Goal: Task Accomplishment & Management: Manage account settings

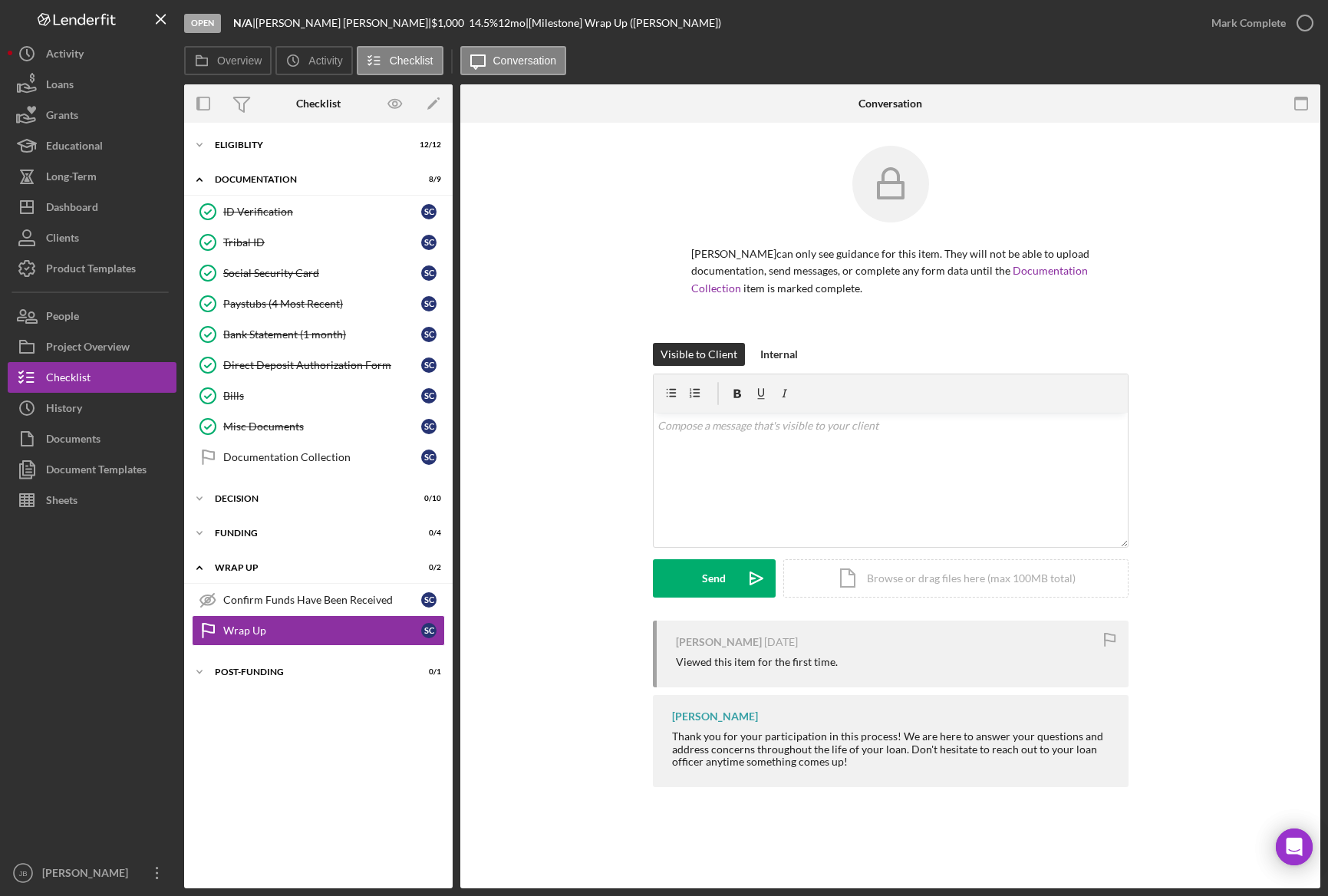
click at [703, 57] on div "Overview Icon/History Activity Checklist Icon/Message Conversation" at bounding box center [753, 61] width 1137 height 31
click at [123, 204] on button "Icon/Dashboard Dashboard" at bounding box center [92, 207] width 169 height 31
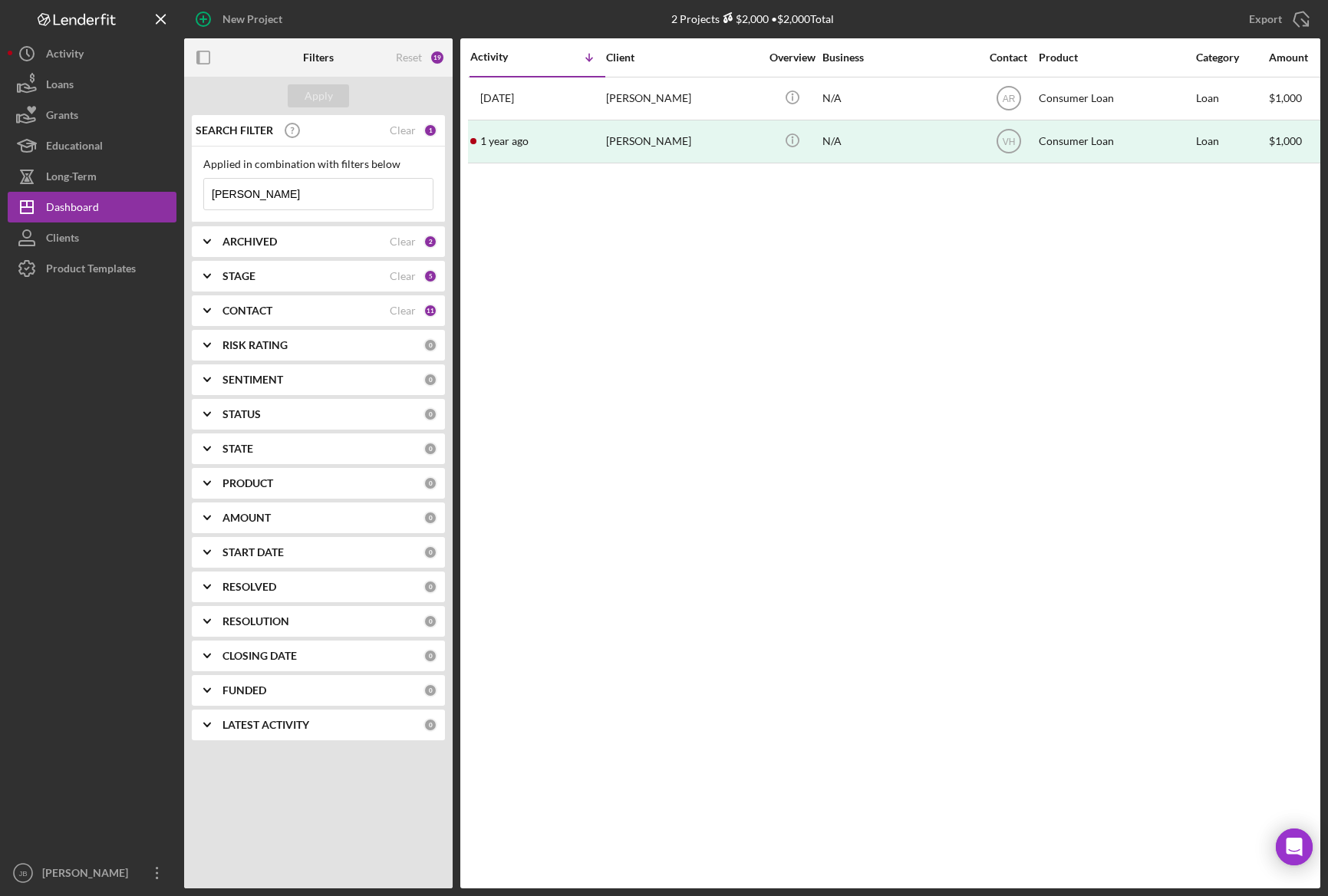
click at [293, 188] on input "[PERSON_NAME]" at bounding box center [318, 194] width 229 height 31
drag, startPoint x: 296, startPoint y: 190, endPoint x: 175, endPoint y: 196, distance: 121.1
click at [175, 196] on div "New Project 2 Projects $2,000 • $2,000 Total [PERSON_NAME] Export Icon/Export F…" at bounding box center [664, 444] width 1312 height 888
type input "Whitewing"
click at [252, 191] on input "Whitewing" at bounding box center [318, 194] width 229 height 31
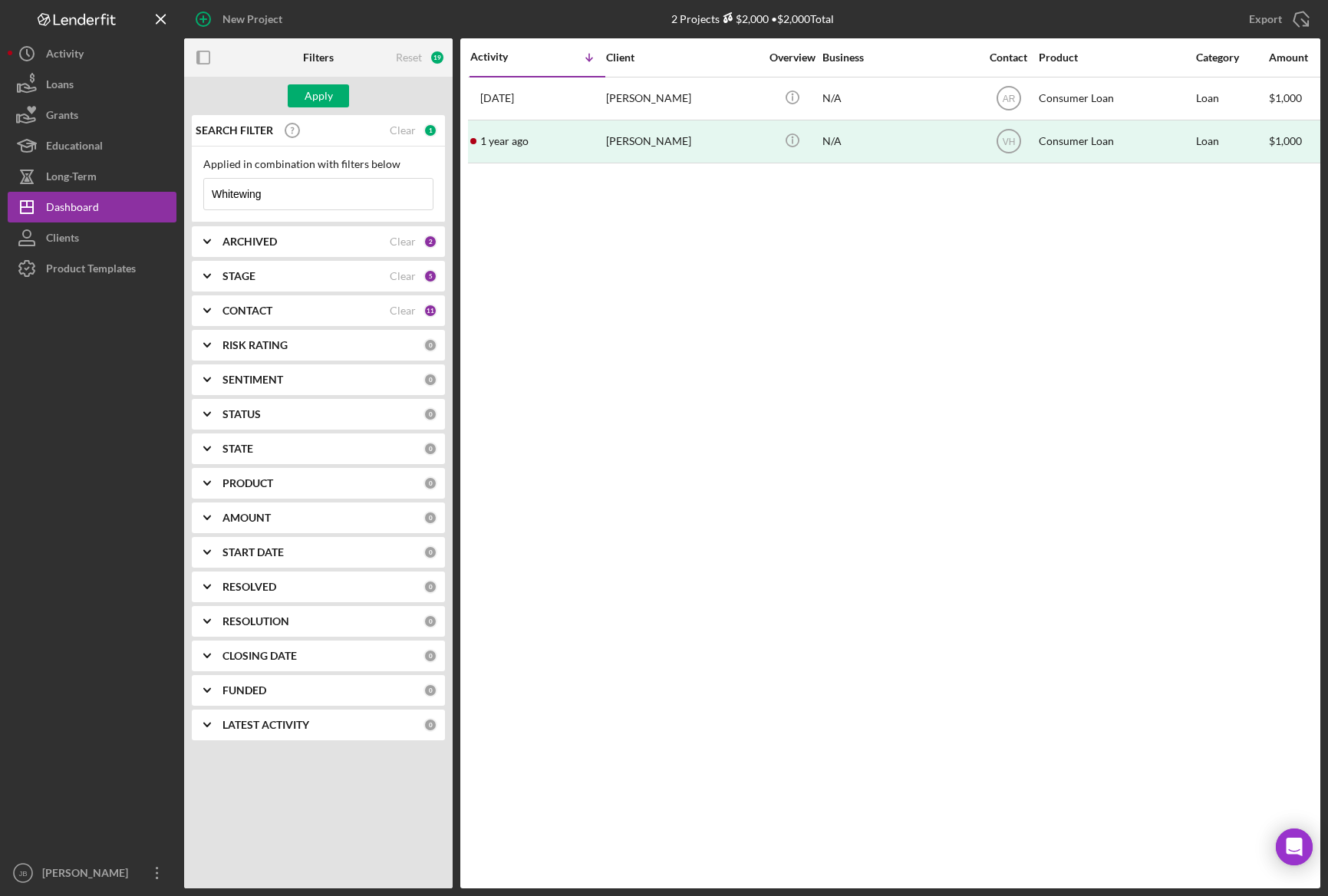
click at [296, 191] on input "Whitewing" at bounding box center [318, 194] width 229 height 31
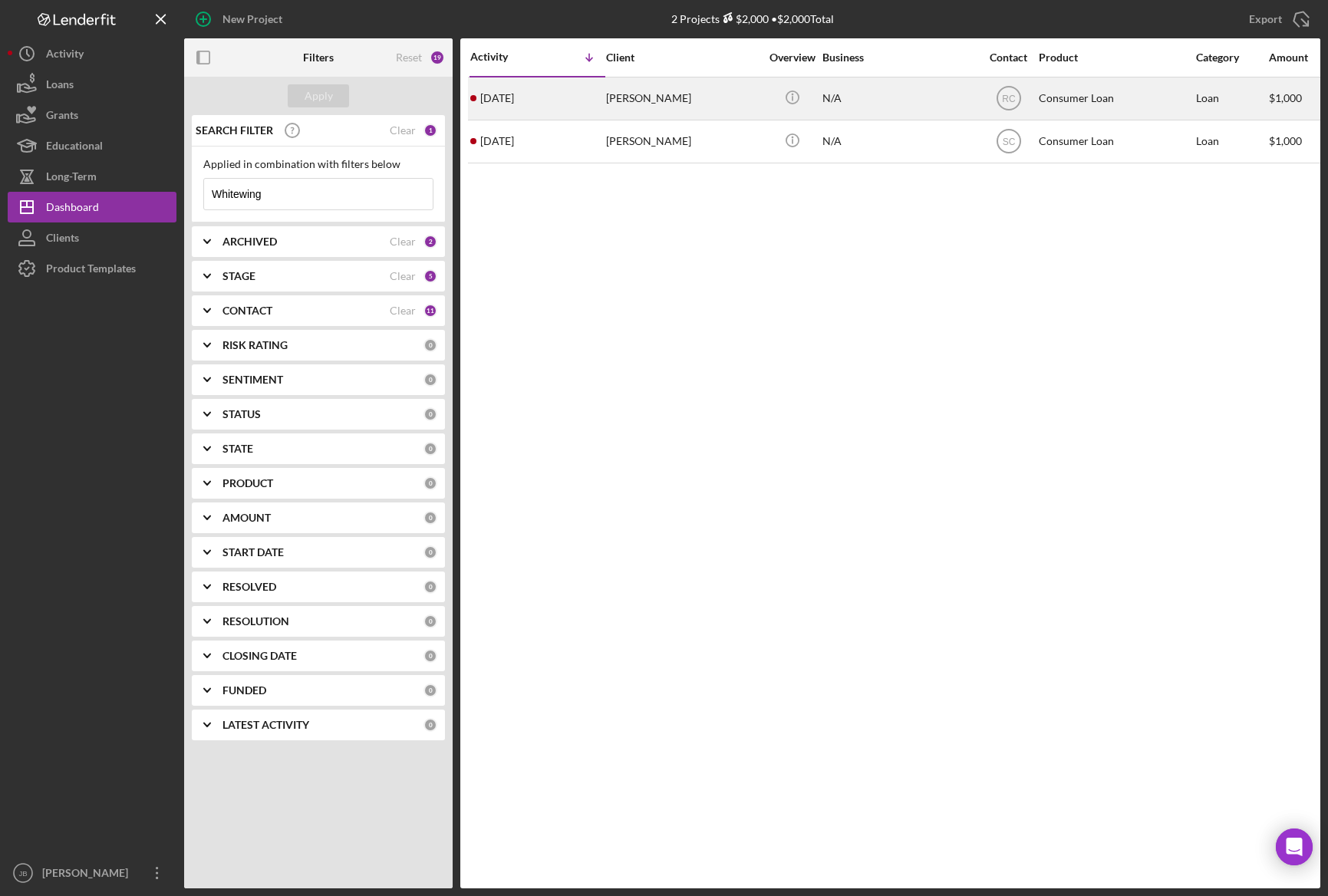
click at [665, 107] on div "[PERSON_NAME]" at bounding box center [683, 98] width 153 height 41
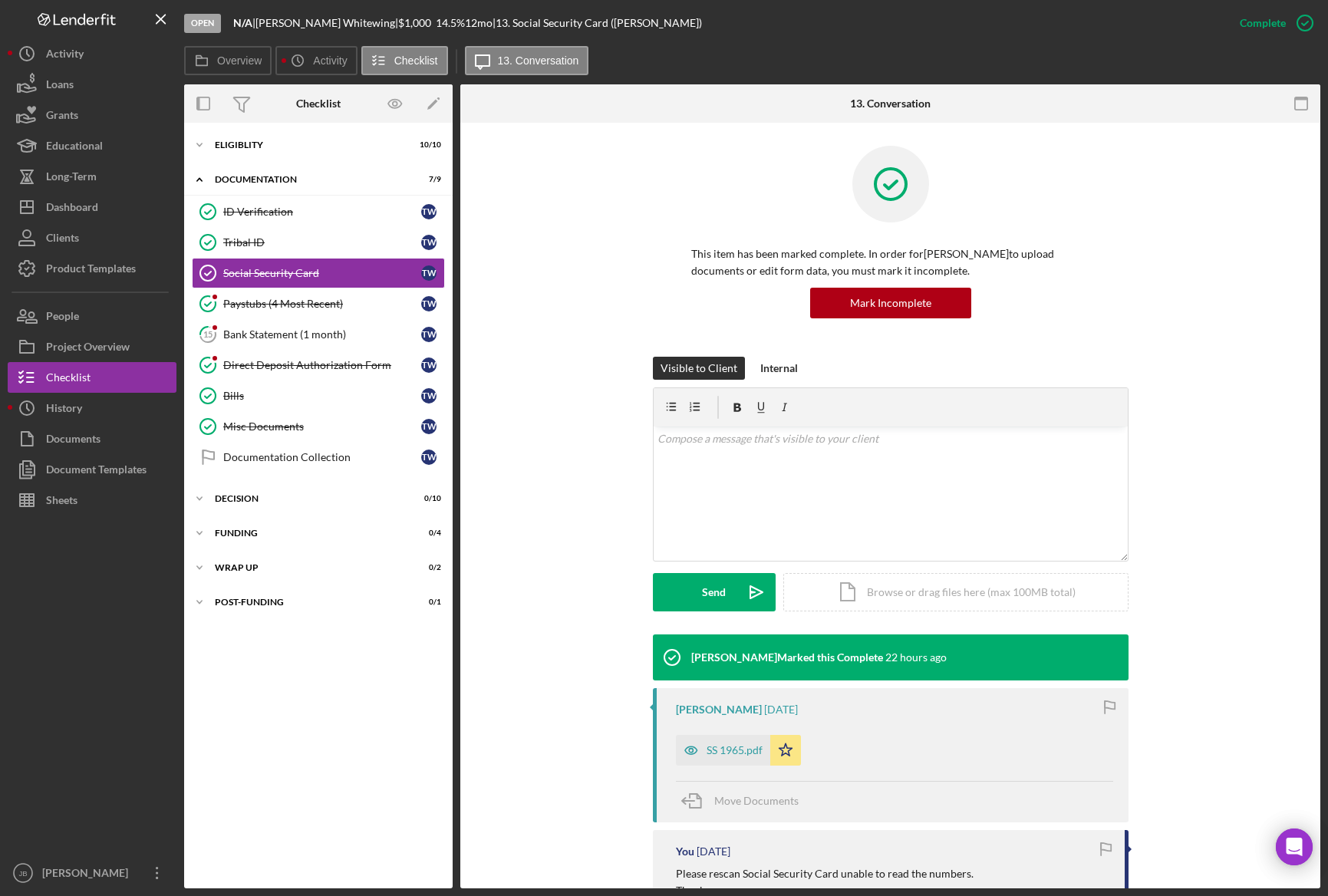
click at [1206, 326] on div "This item has been marked complete. In order for [PERSON_NAME] to upload docume…" at bounding box center [890, 251] width 814 height 211
click at [109, 448] on button "Documents" at bounding box center [92, 439] width 169 height 31
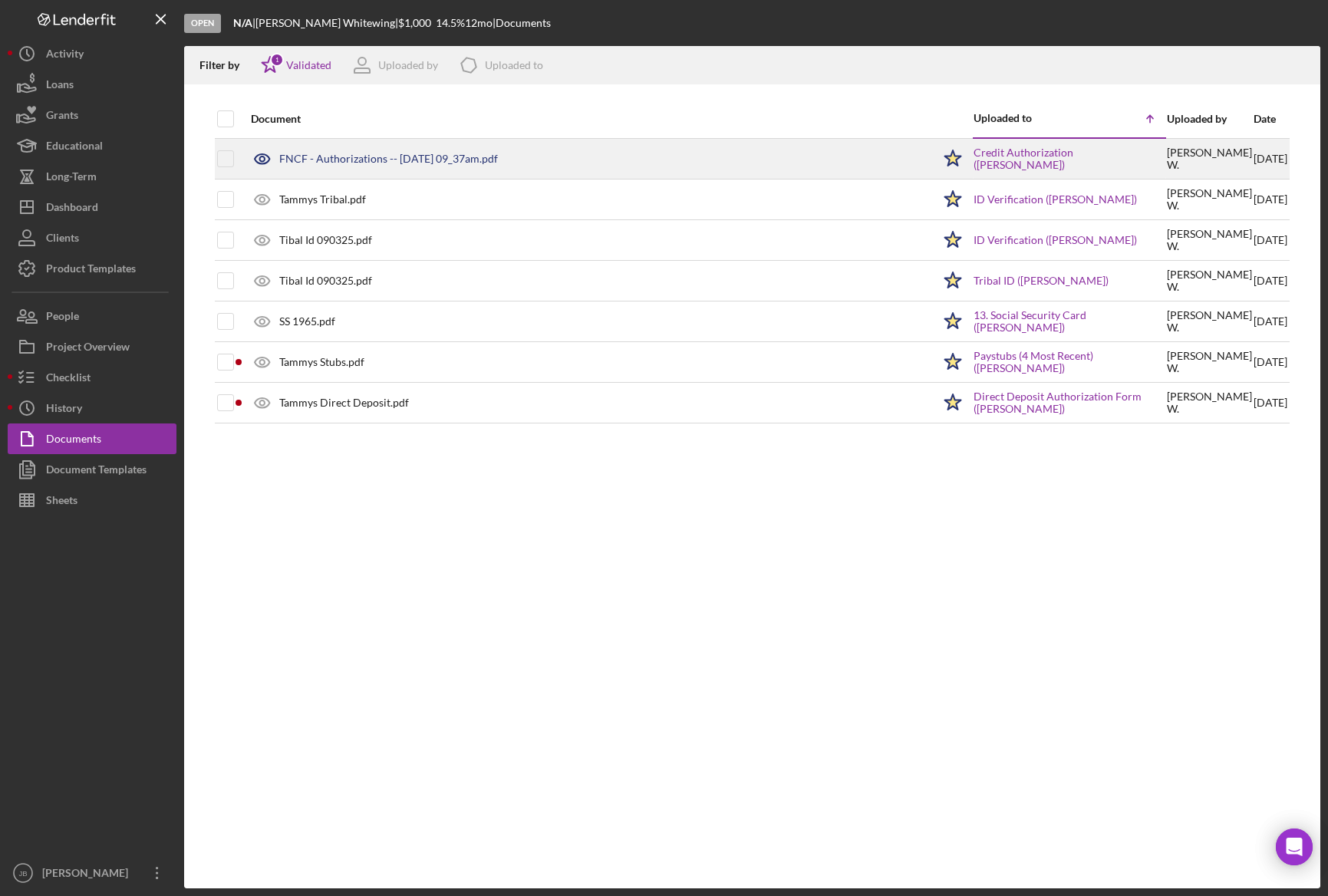
click at [404, 165] on div "FNCF - Authorizations -- [DATE] 09_37am.pdf" at bounding box center [587, 159] width 689 height 38
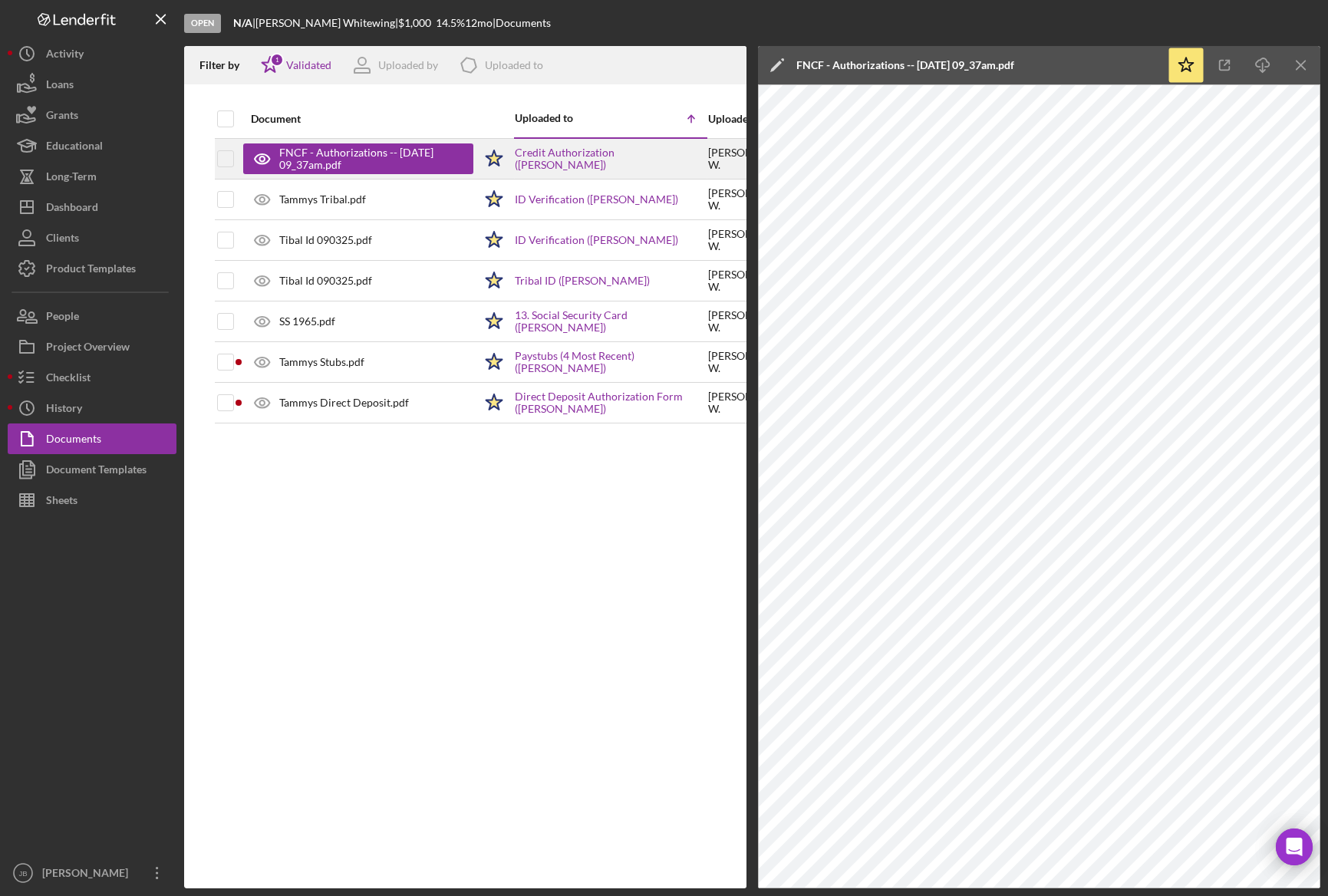
click at [306, 158] on div "FNCF - Authorizations -- [DATE] 09_37am.pdf" at bounding box center [368, 159] width 179 height 24
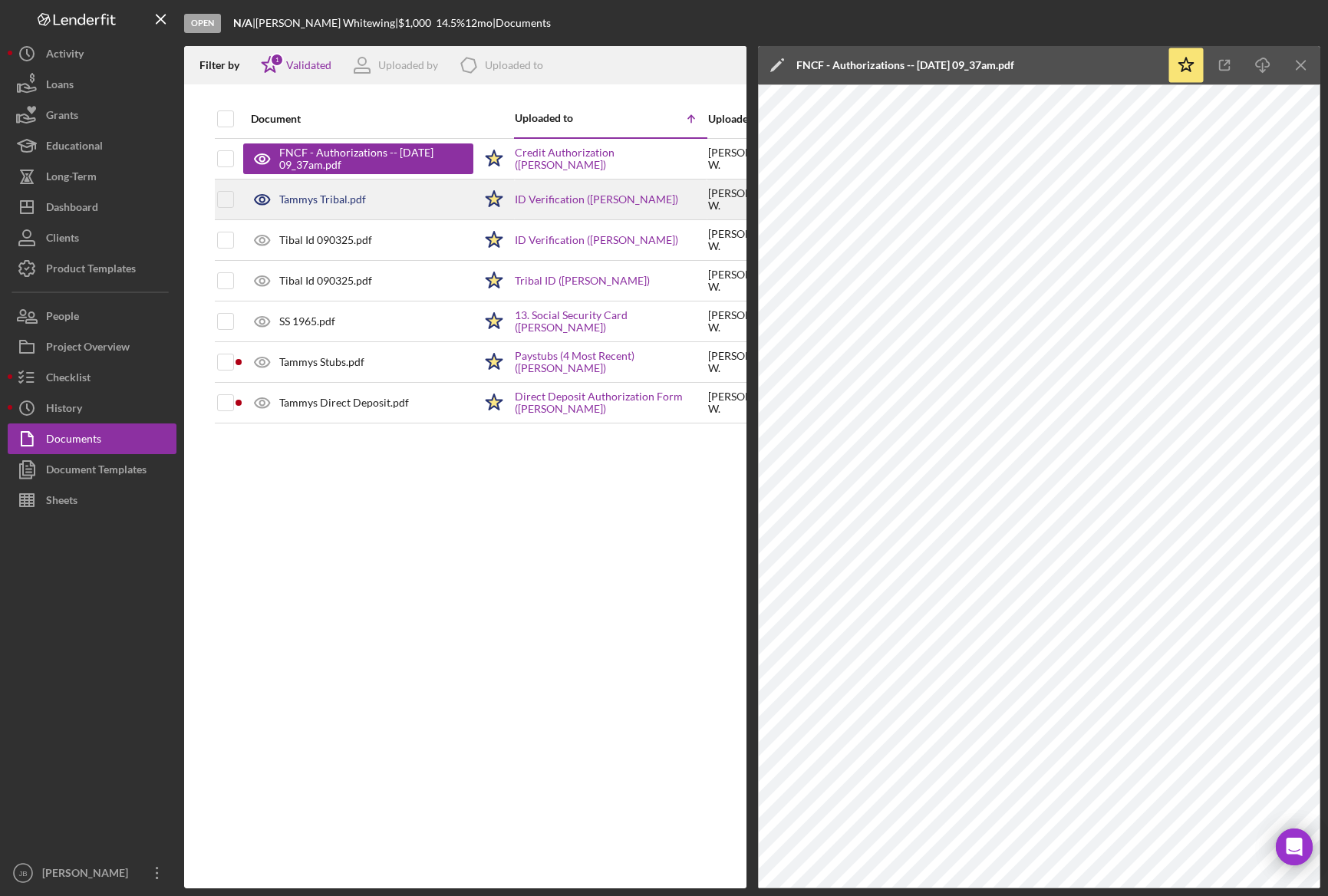
click at [319, 202] on div "Tammys Tribal.pdf" at bounding box center [323, 199] width 87 height 12
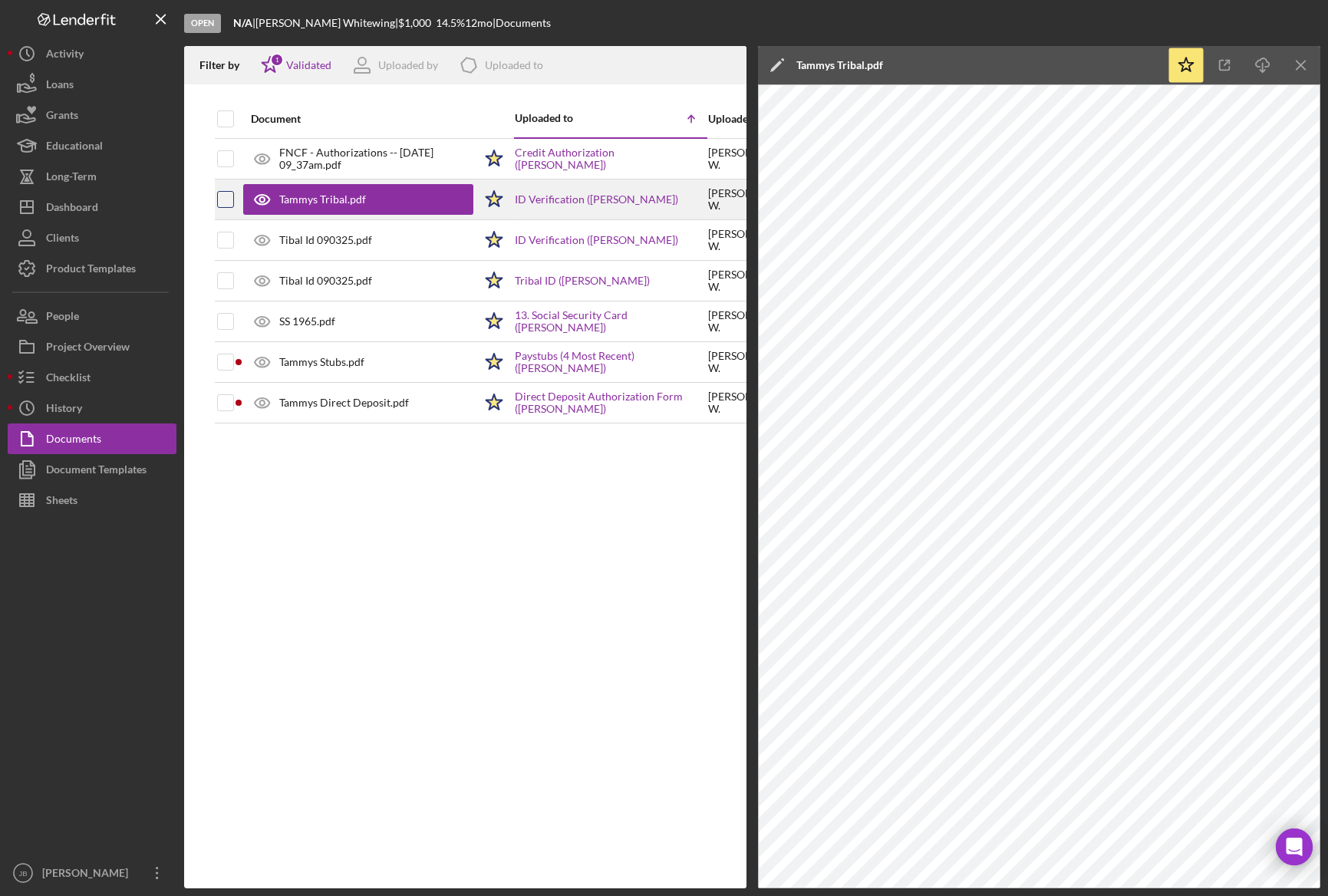
click at [229, 203] on input "checkbox" at bounding box center [226, 199] width 16 height 16
checkbox input "true"
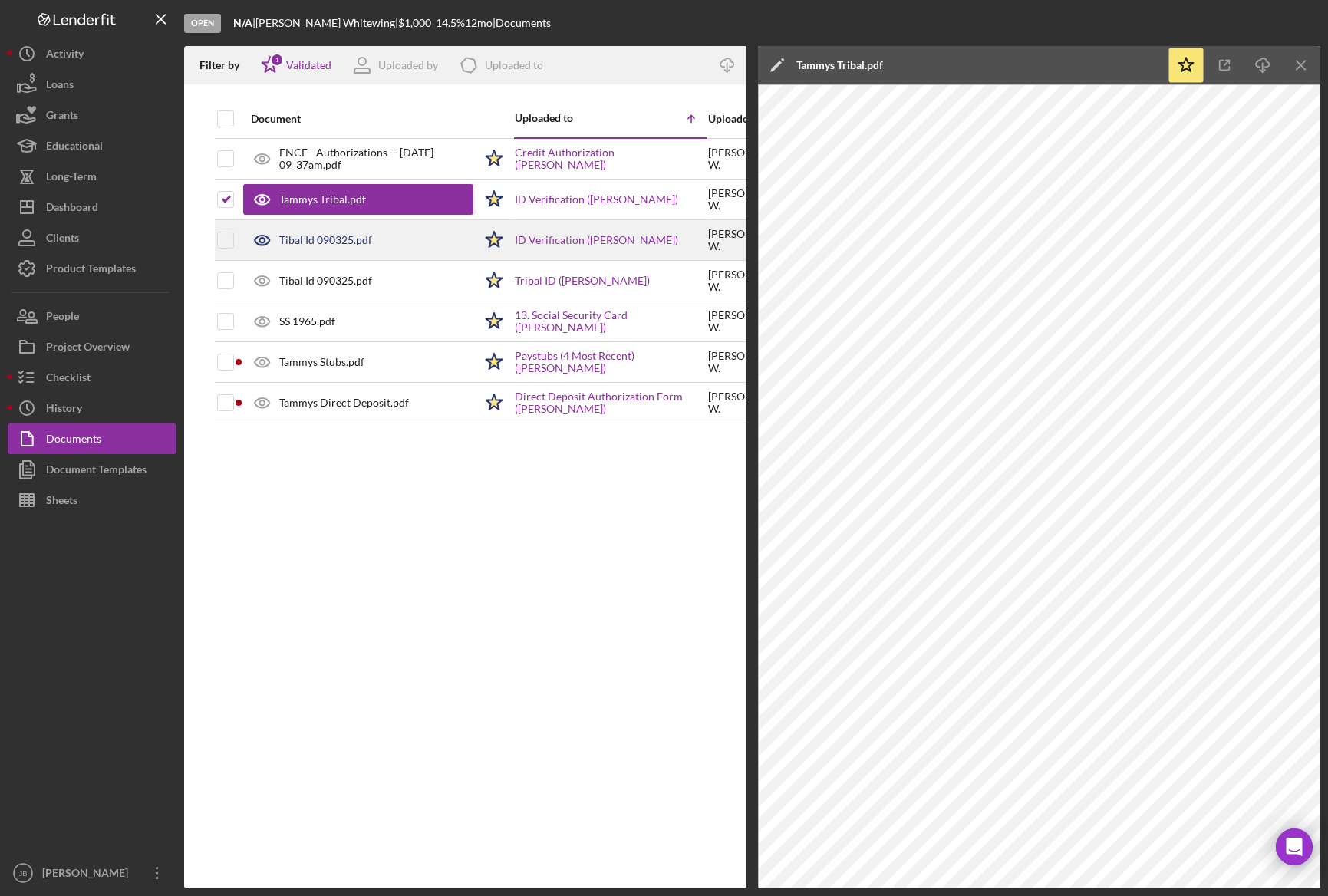
click at [299, 233] on div "Tibal Id 090325.pdf" at bounding box center [358, 240] width 230 height 38
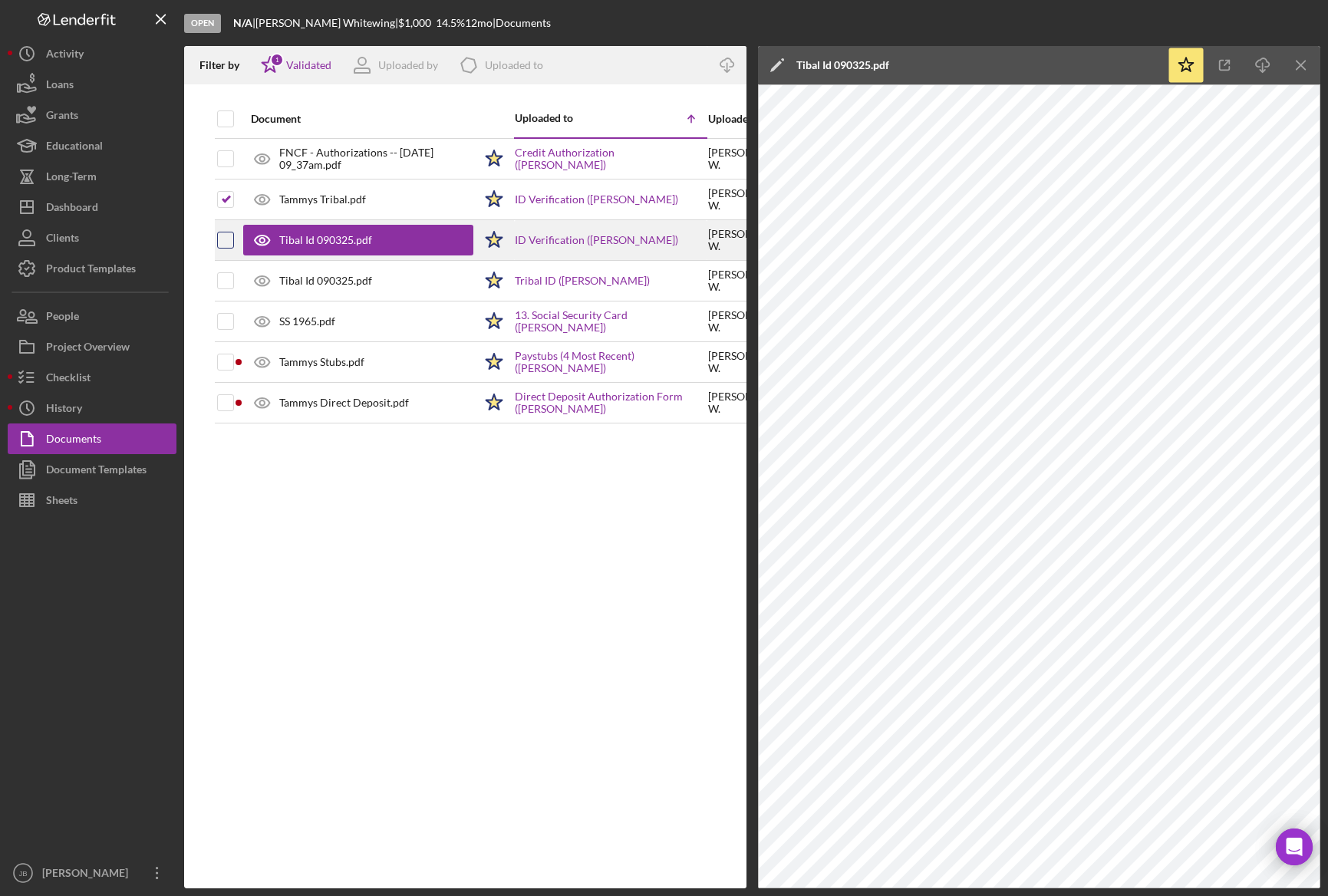
click at [229, 242] on input "checkbox" at bounding box center [226, 241] width 16 height 16
checkbox input "true"
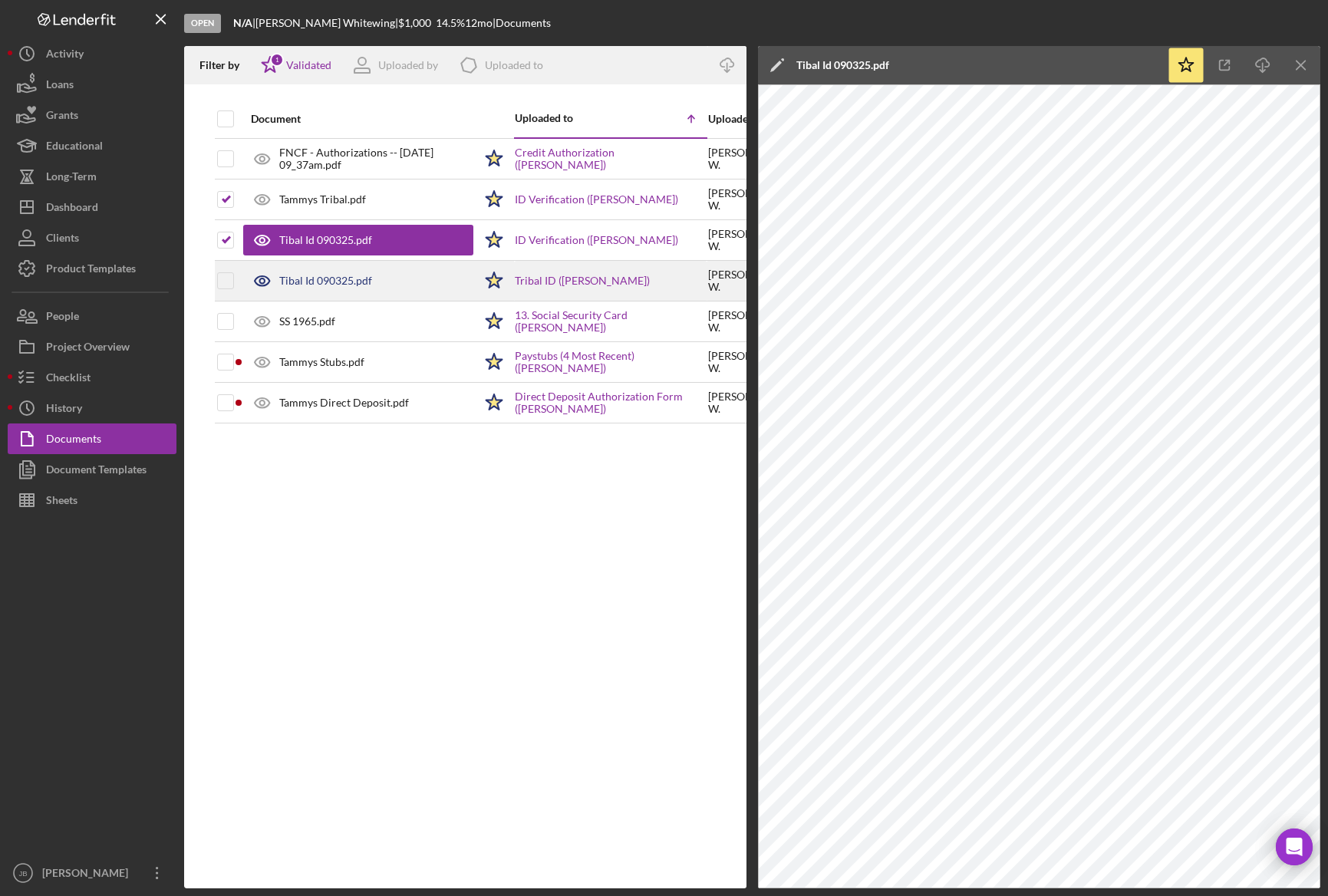
click at [307, 276] on div "Tibal Id 090325.pdf" at bounding box center [326, 281] width 93 height 12
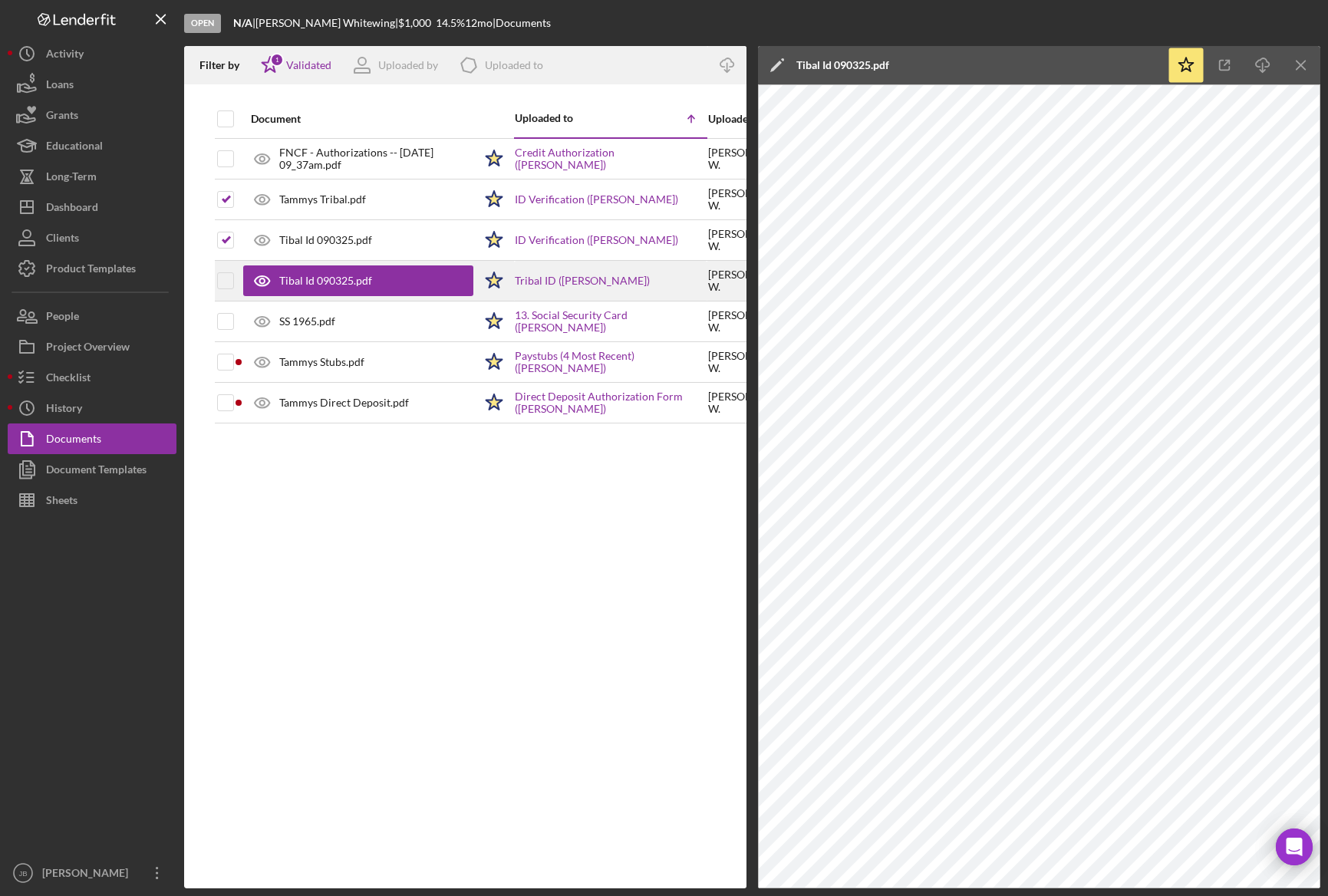
click at [231, 292] on div at bounding box center [226, 280] width 17 height 38
drag, startPoint x: 222, startPoint y: 279, endPoint x: 216, endPoint y: 308, distance: 29.6
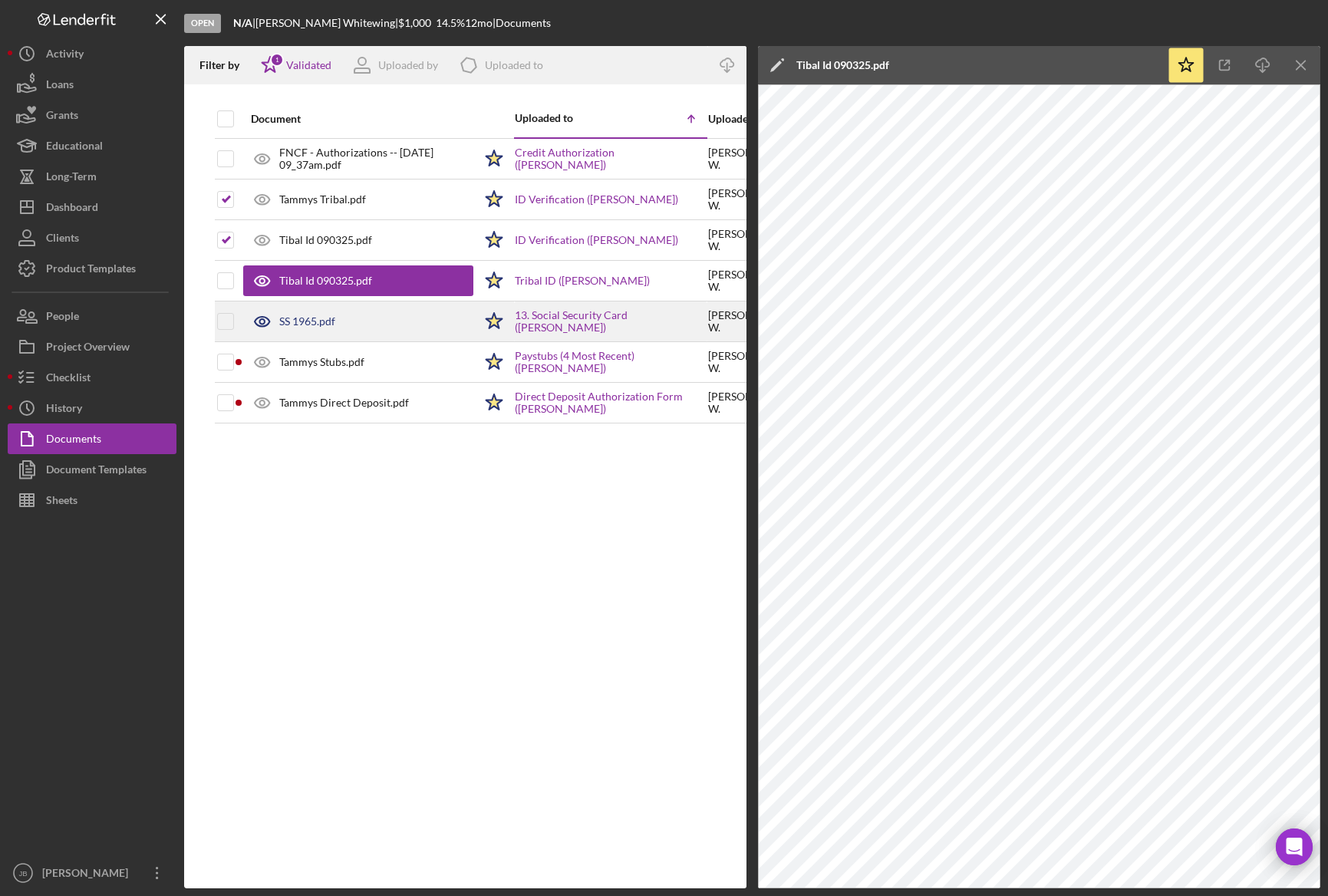
click at [222, 279] on input "checkbox" at bounding box center [226, 281] width 16 height 16
checkbox input "true"
click at [225, 321] on input "checkbox" at bounding box center [226, 322] width 16 height 16
checkbox input "true"
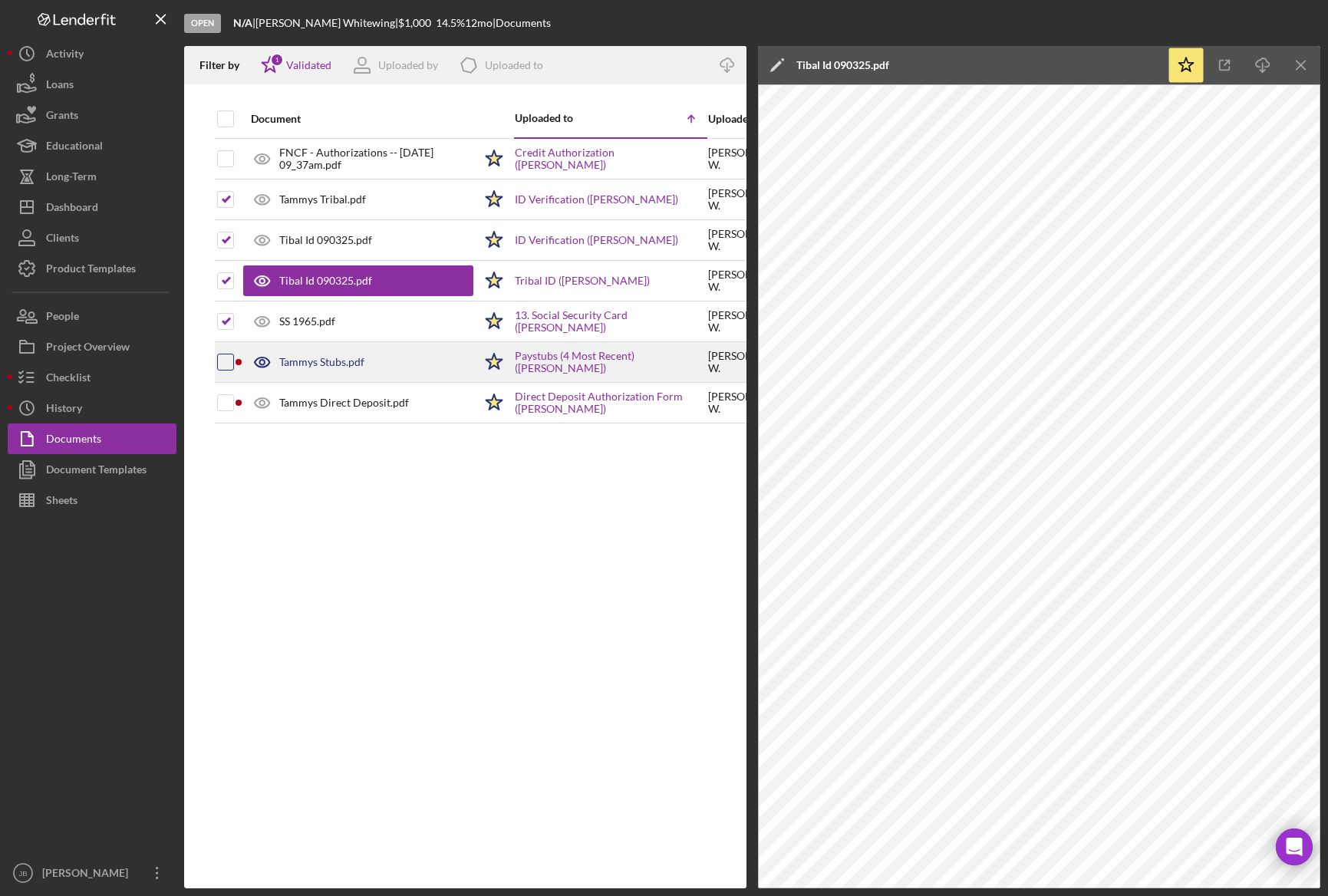
click at [227, 362] on input "checkbox" at bounding box center [226, 362] width 16 height 16
checkbox input "true"
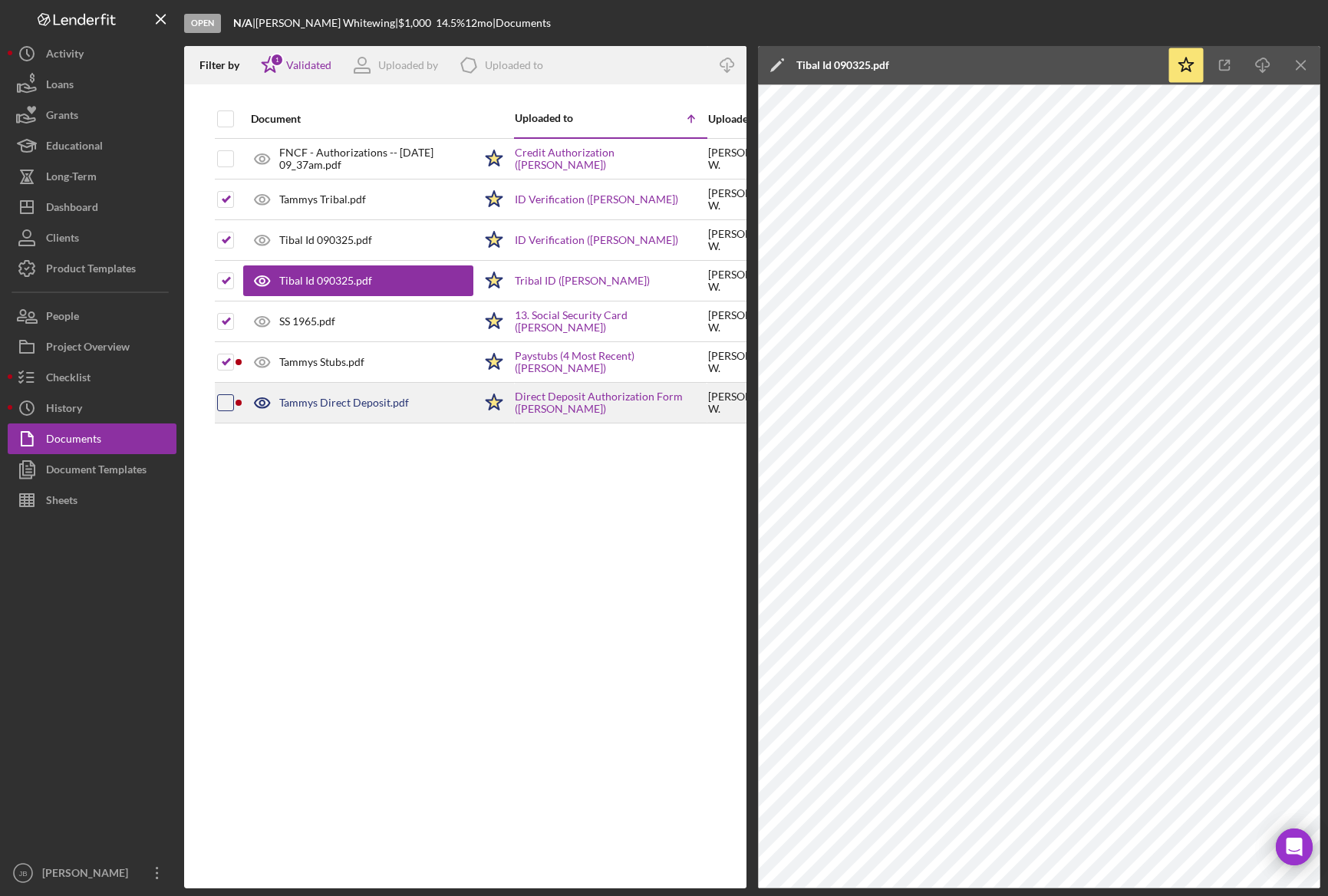
click at [229, 406] on input "checkbox" at bounding box center [226, 403] width 16 height 16
checkbox input "true"
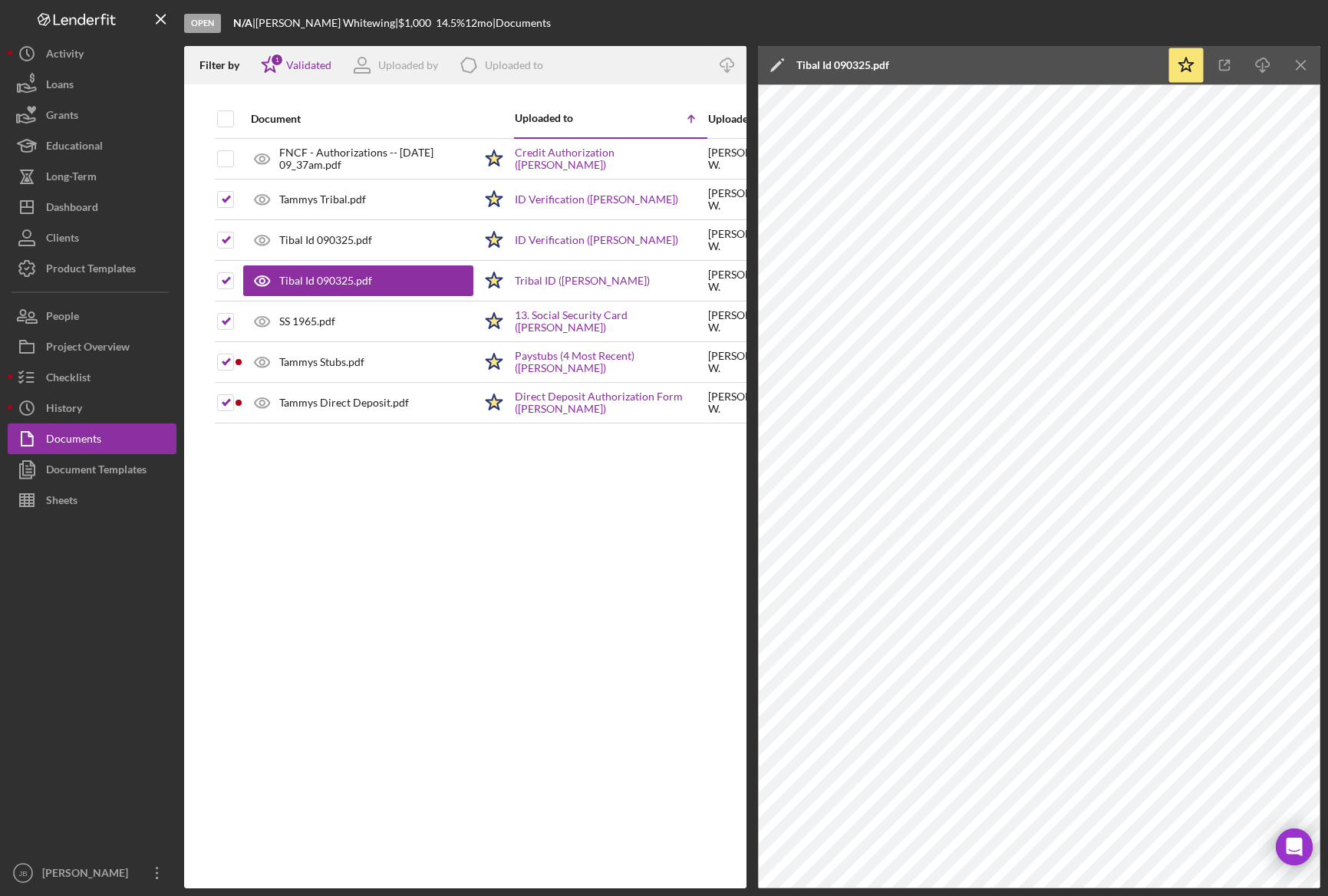
drag, startPoint x: 1301, startPoint y: 72, endPoint x: 1275, endPoint y: 97, distance: 36.1
click at [1300, 72] on icon "Icon/Menu Close" at bounding box center [1301, 66] width 34 height 34
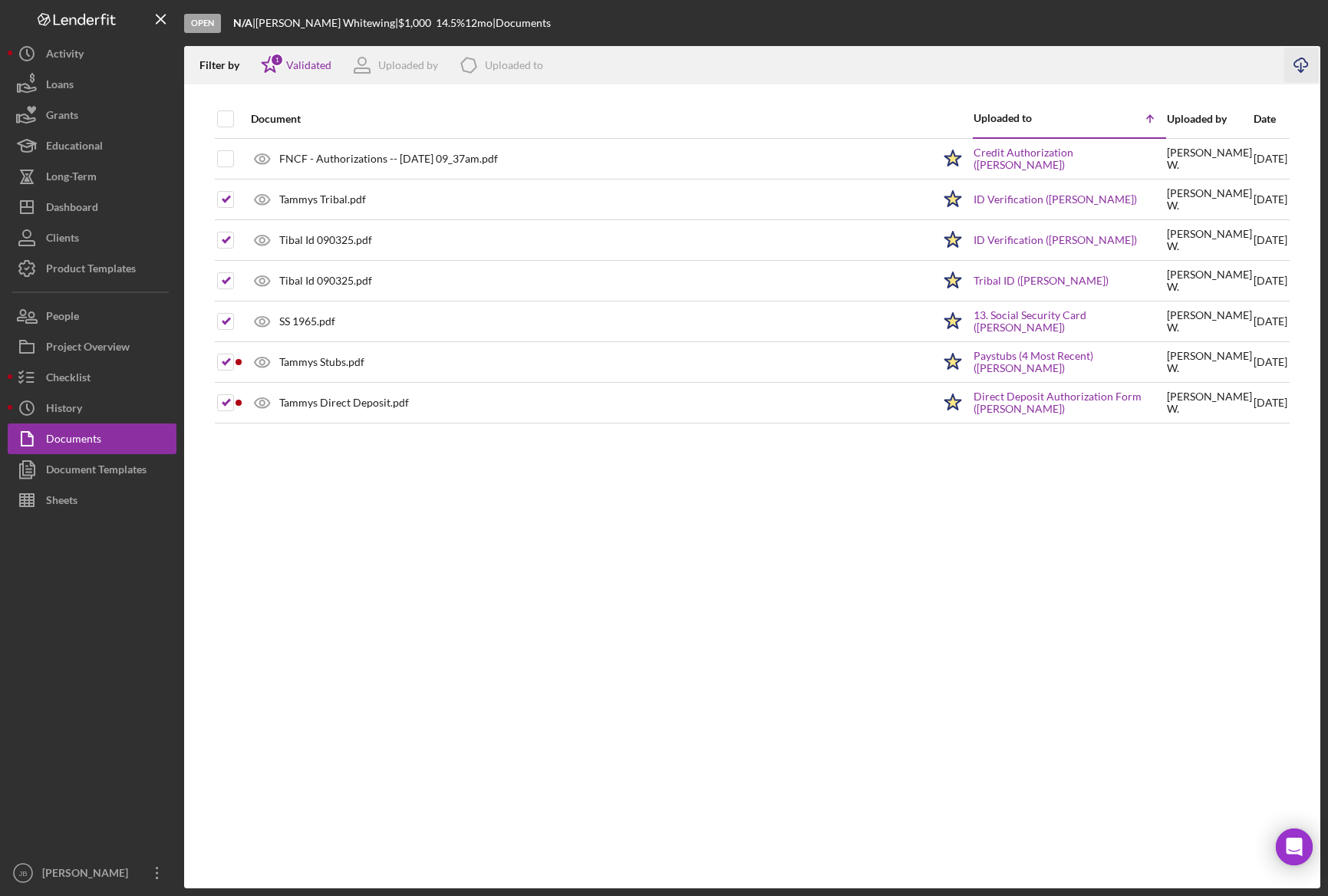
click at [1299, 66] on icon "Icon/Download" at bounding box center [1301, 66] width 34 height 34
click at [1304, 66] on icon "button" at bounding box center [1300, 63] width 13 height 9
click at [1304, 70] on icon "Icon/Download" at bounding box center [1301, 66] width 34 height 34
drag, startPoint x: 392, startPoint y: 571, endPoint x: 386, endPoint y: 563, distance: 10.0
click at [392, 571] on div "Document Uploaded to Icon/Table Sort Arrow Uploaded by Date FNCF - Authorizatio…" at bounding box center [753, 494] width 1137 height 789
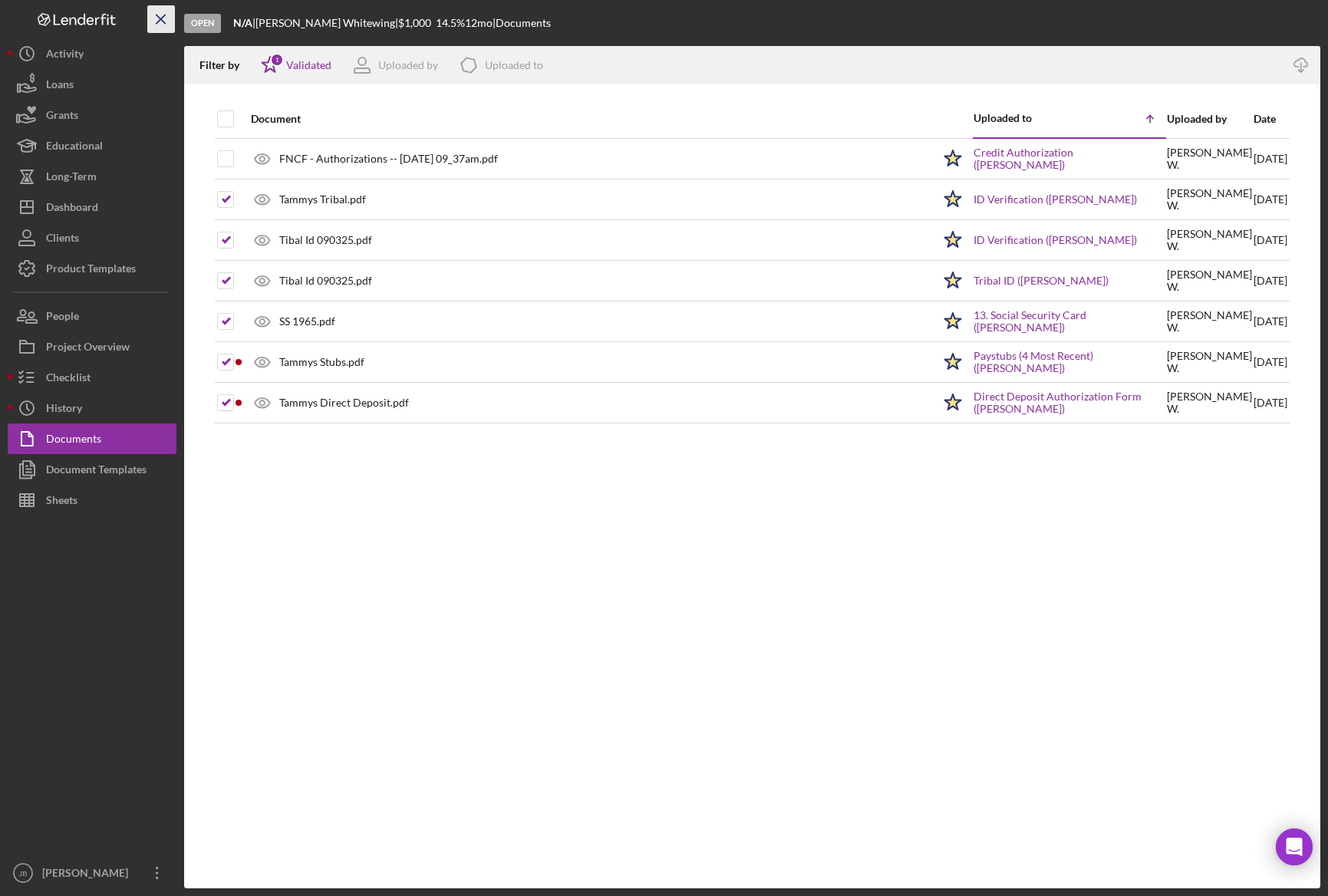
click at [165, 20] on icon "Icon/Menu Close" at bounding box center [161, 20] width 34 height 34
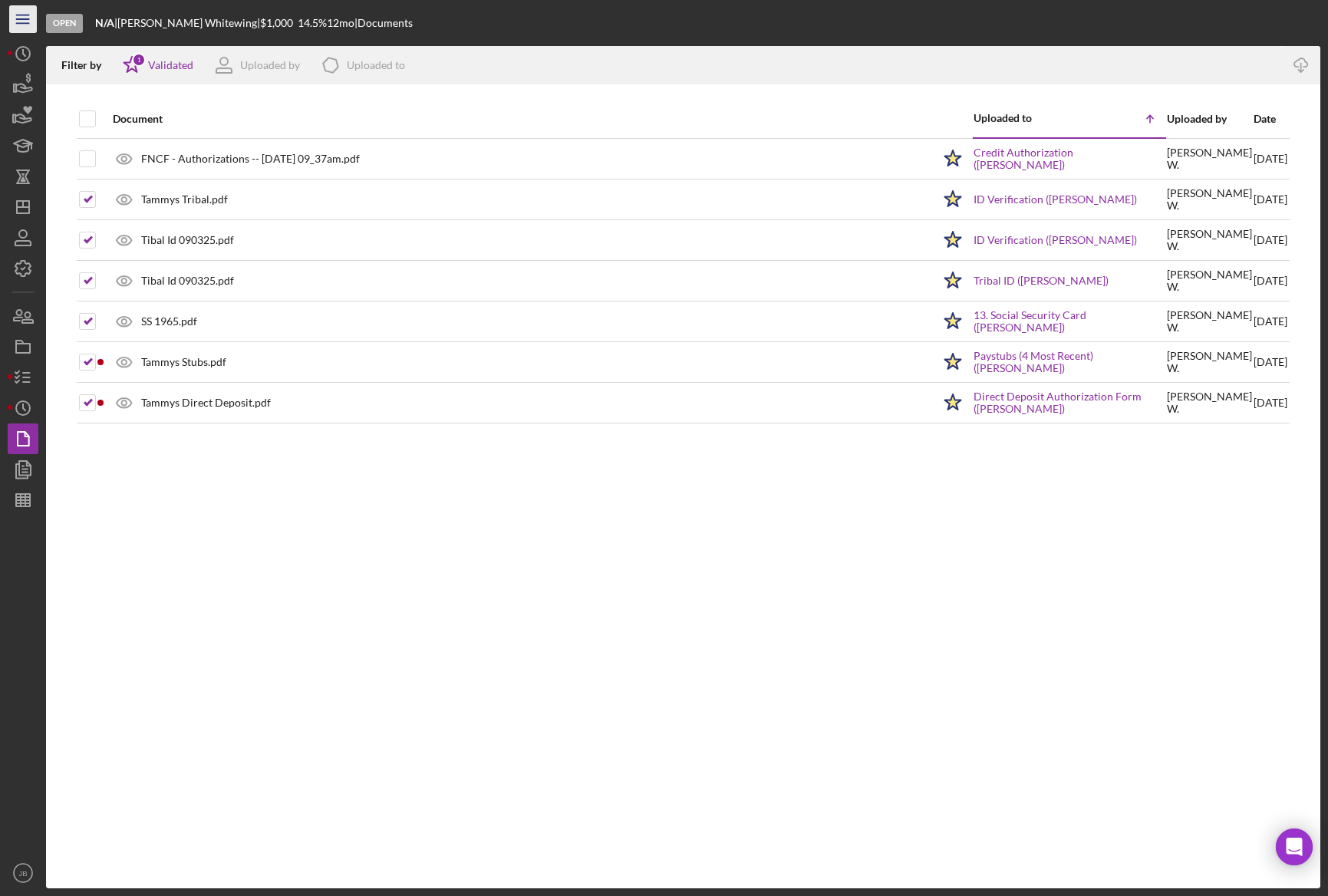
click at [20, 28] on icon "Icon/Menu" at bounding box center [23, 20] width 34 height 34
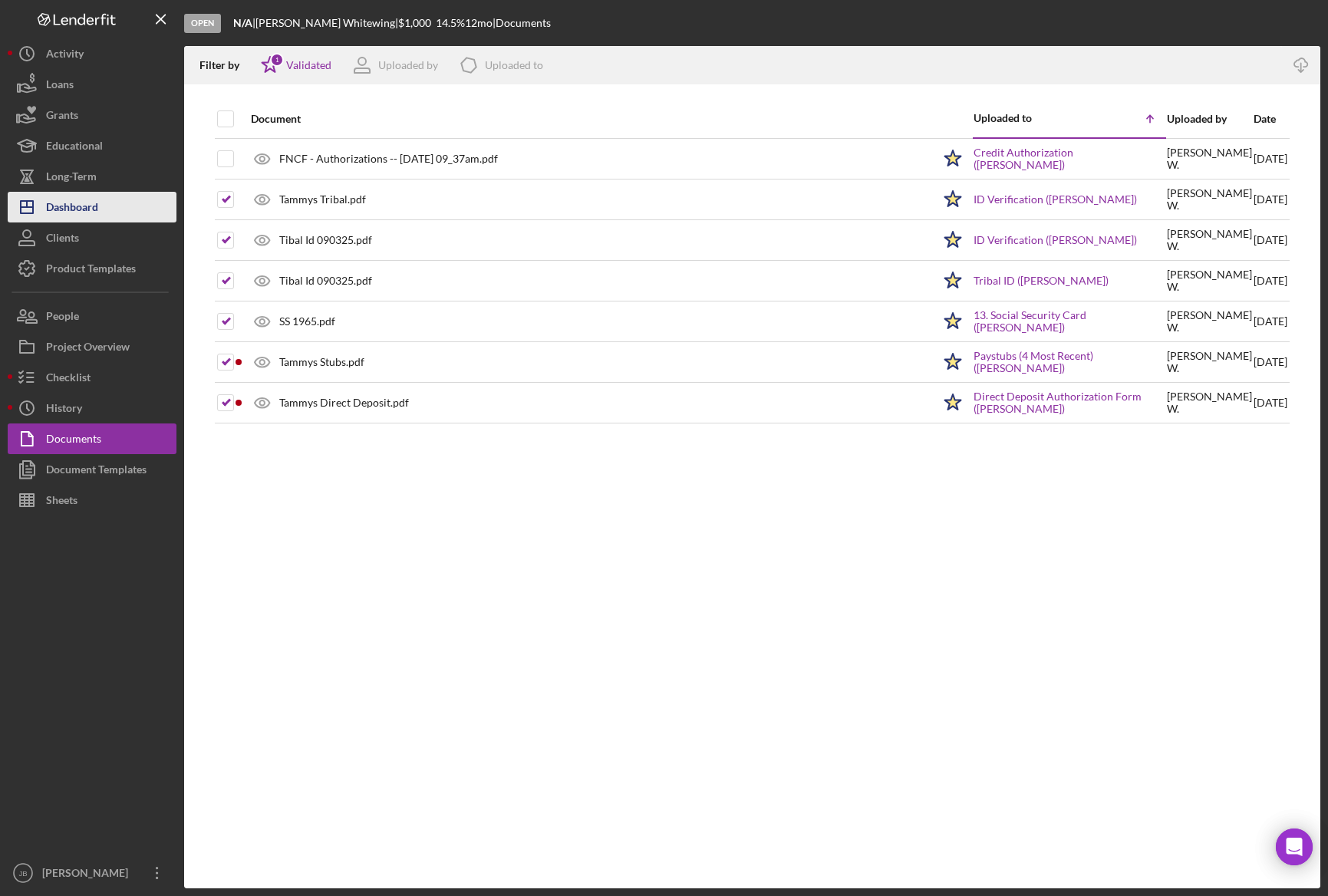
click at [141, 204] on button "Icon/Dashboard Dashboard" at bounding box center [92, 207] width 169 height 31
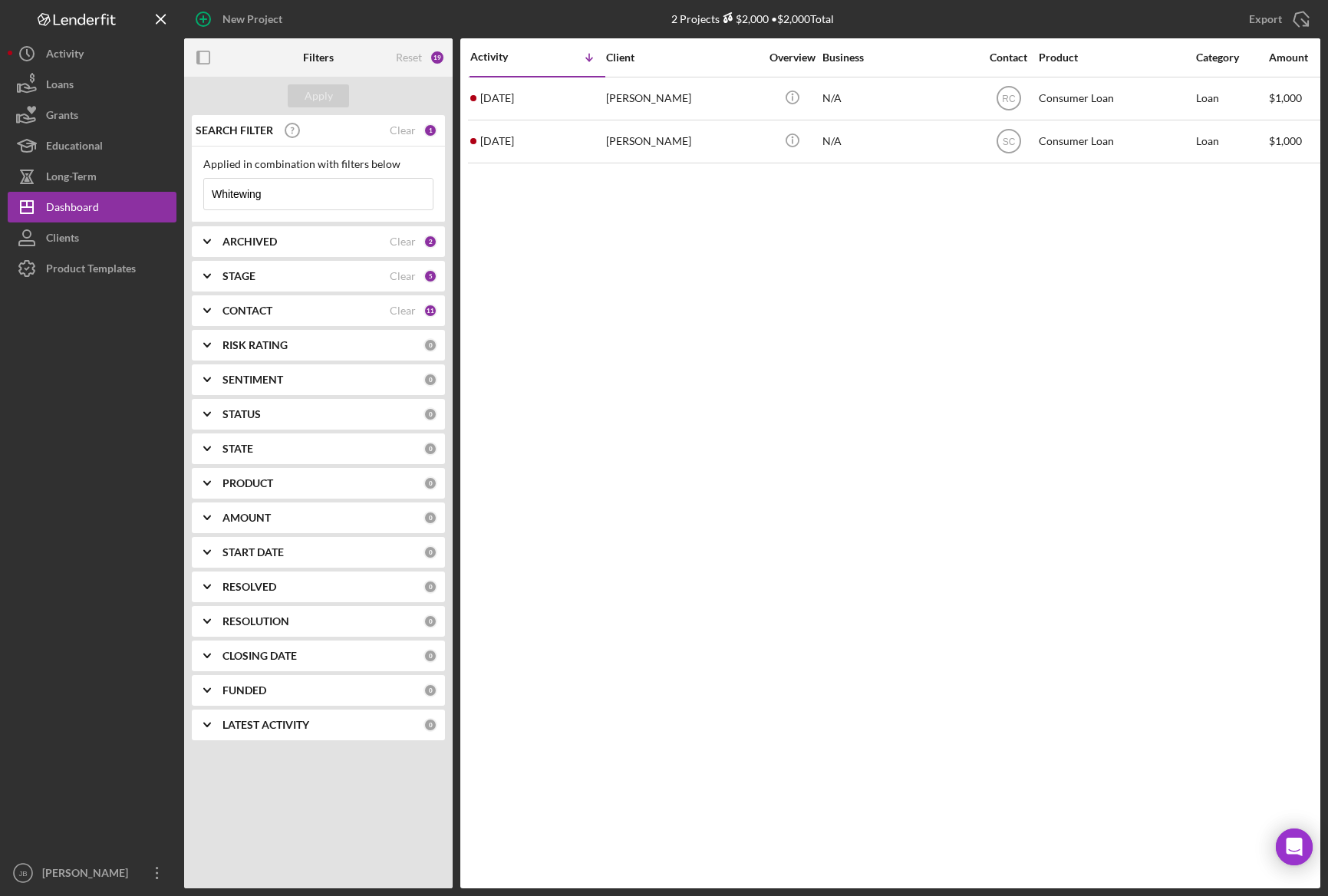
click at [284, 192] on input "Whitewing" at bounding box center [318, 194] width 229 height 31
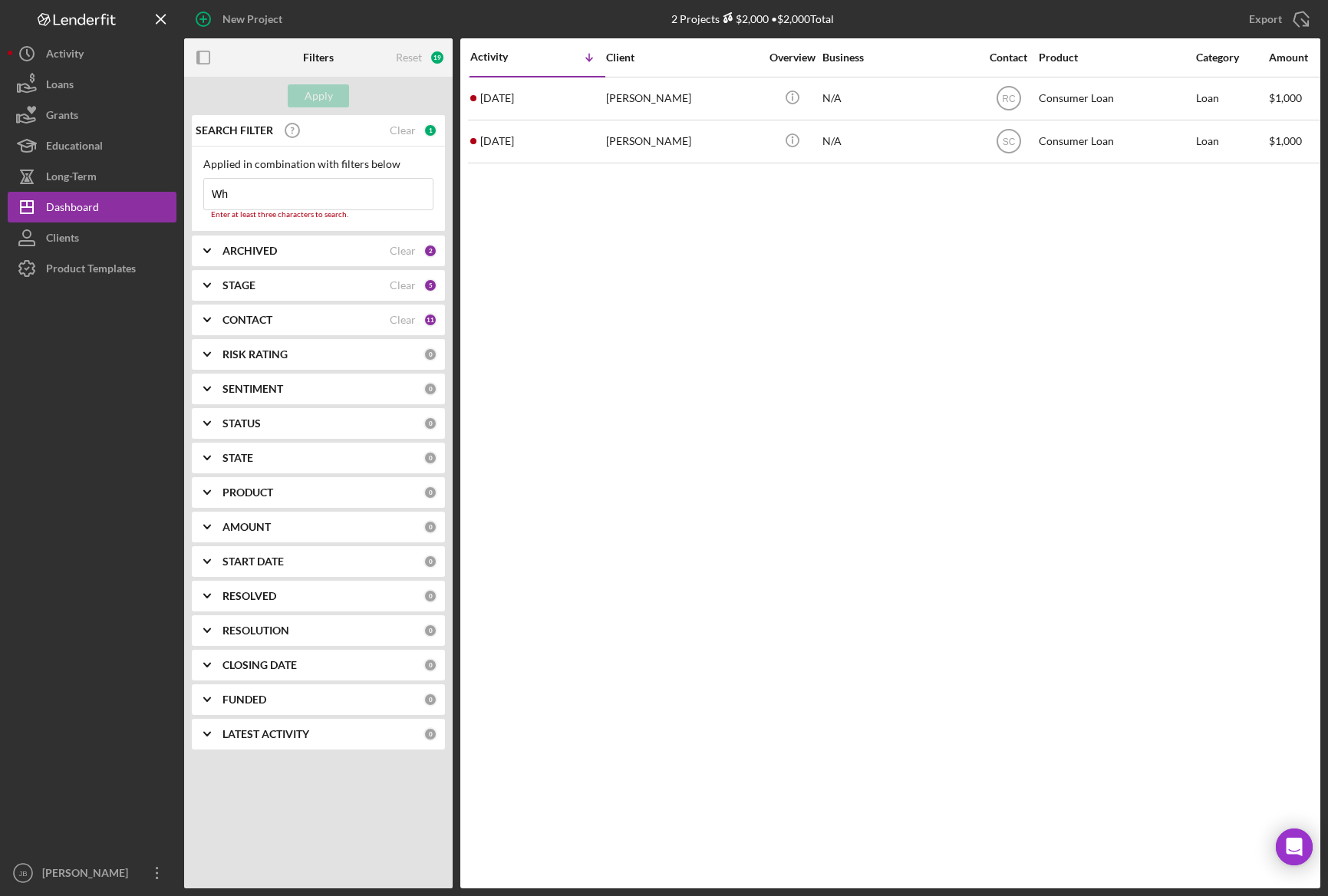
type input "W"
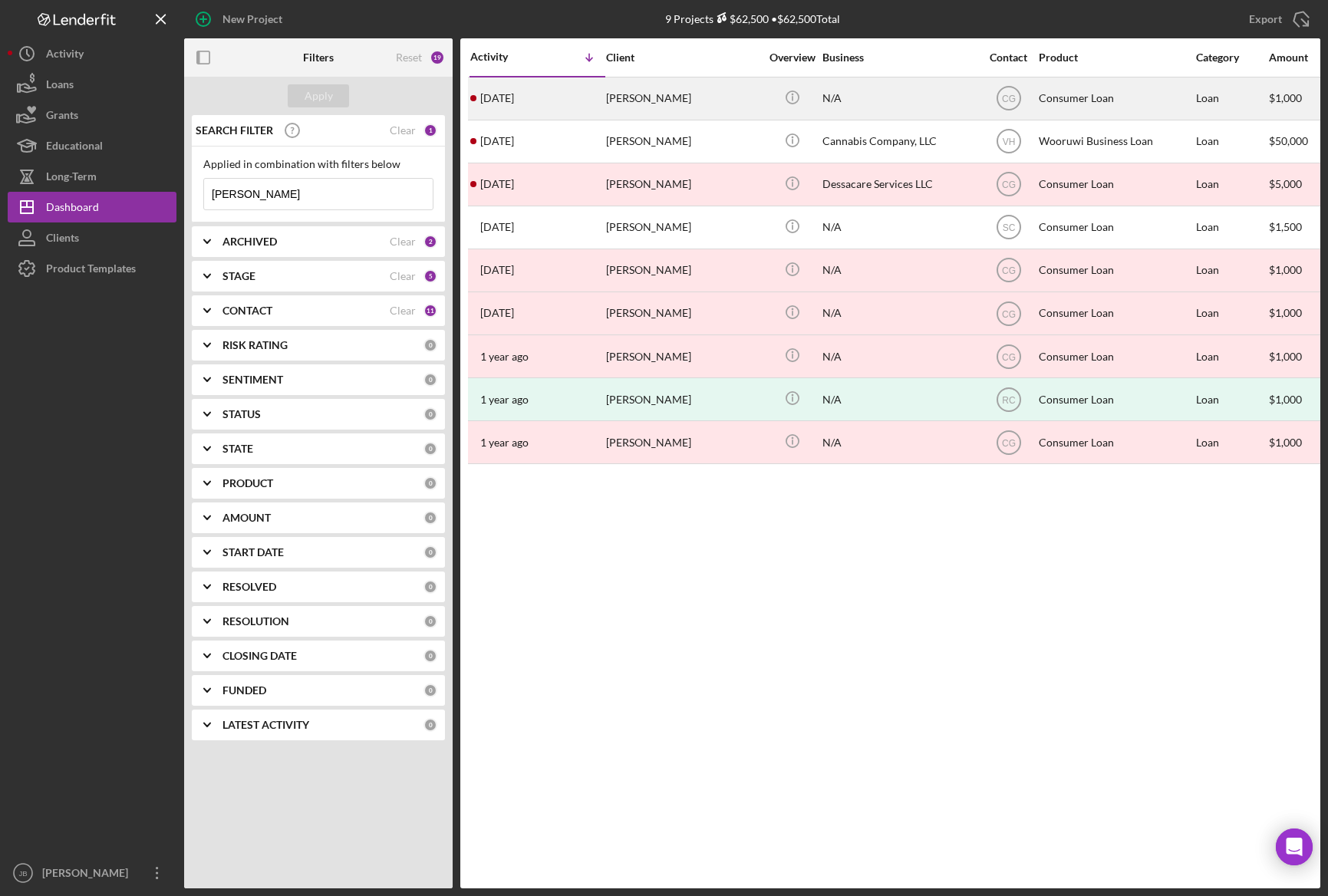
type input "[PERSON_NAME]"
click at [621, 103] on div "[PERSON_NAME]" at bounding box center [683, 98] width 153 height 41
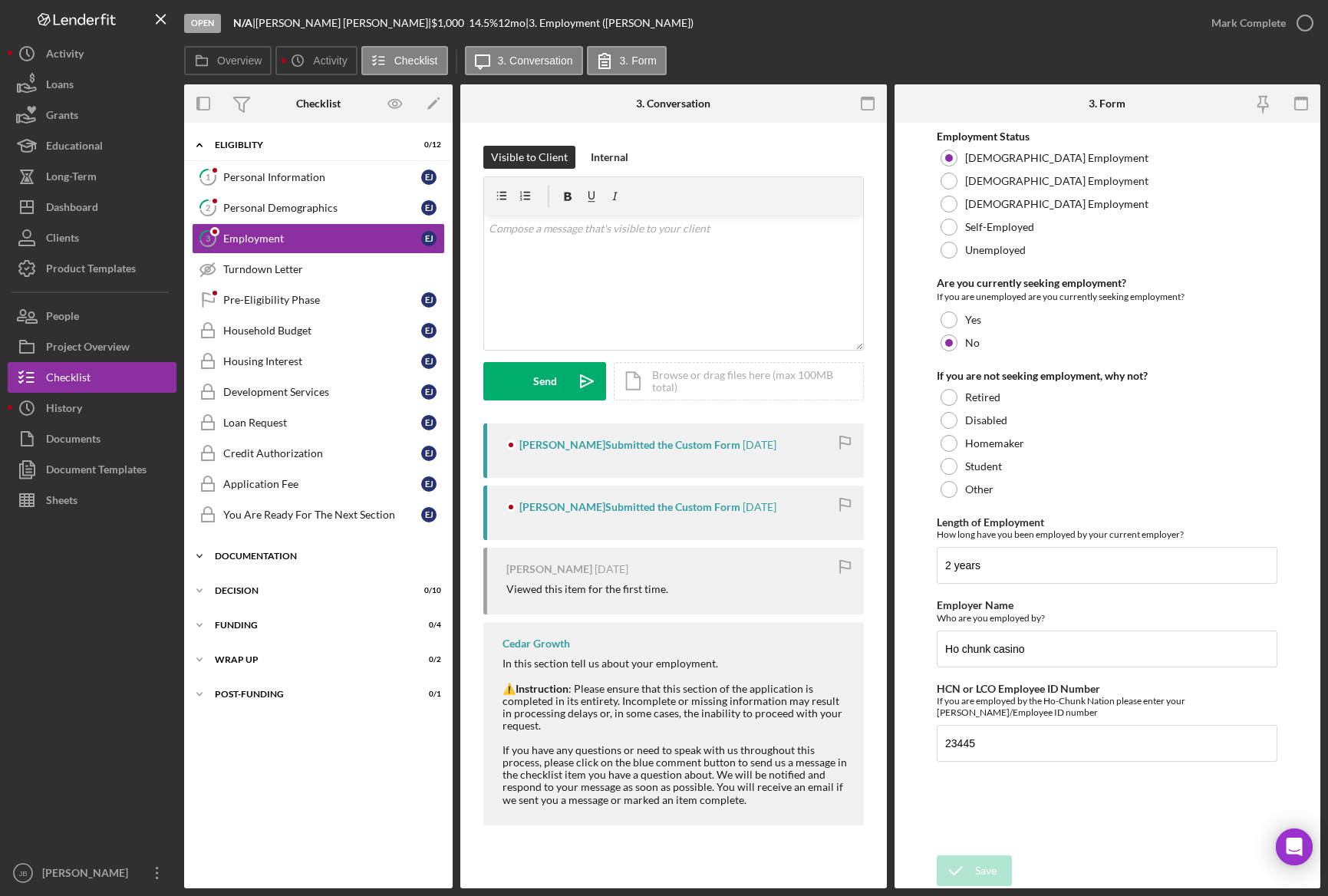
click at [333, 561] on div "Icon/Expander Documentation 0 / 9" at bounding box center [318, 556] width 268 height 31
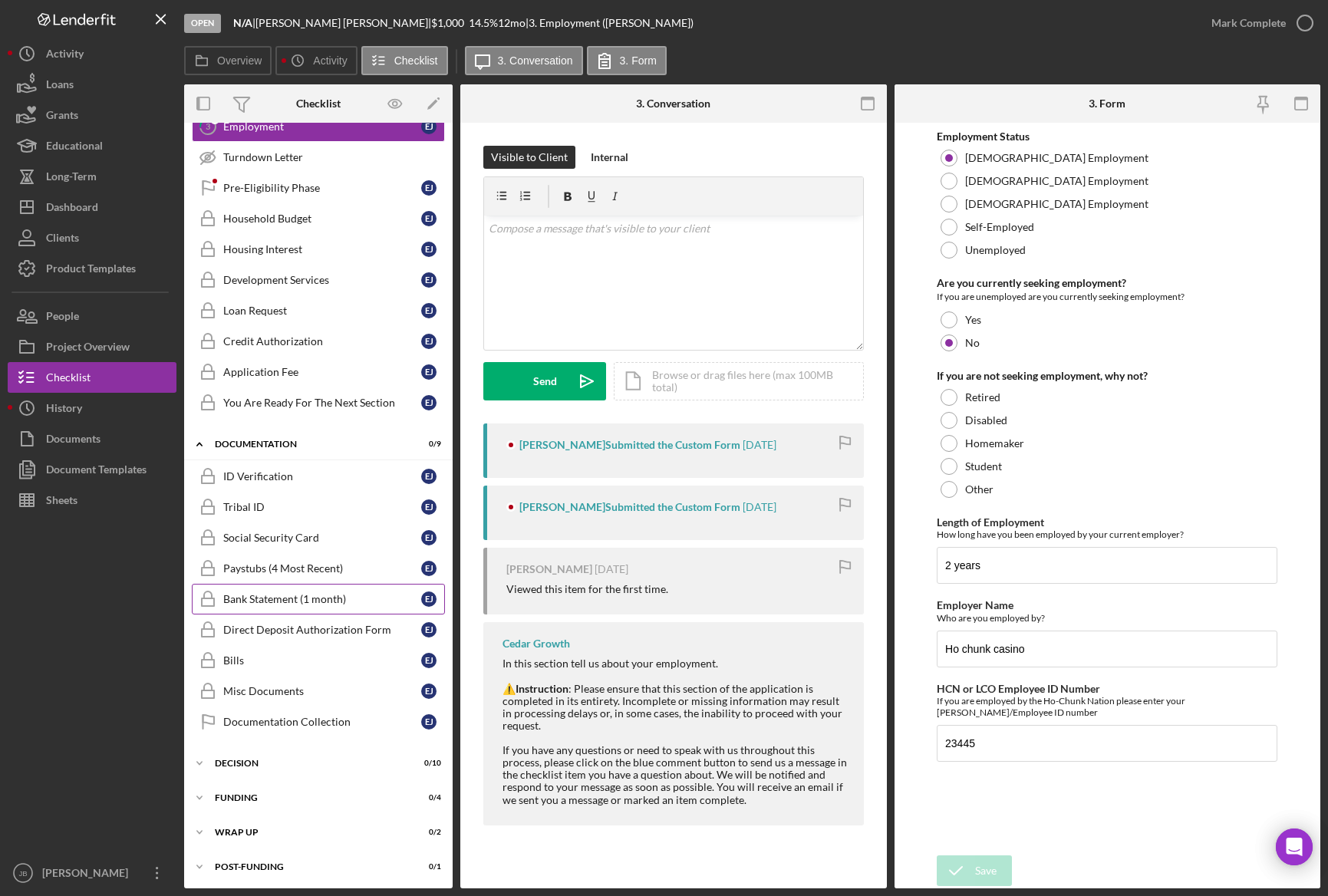
scroll to position [115, 0]
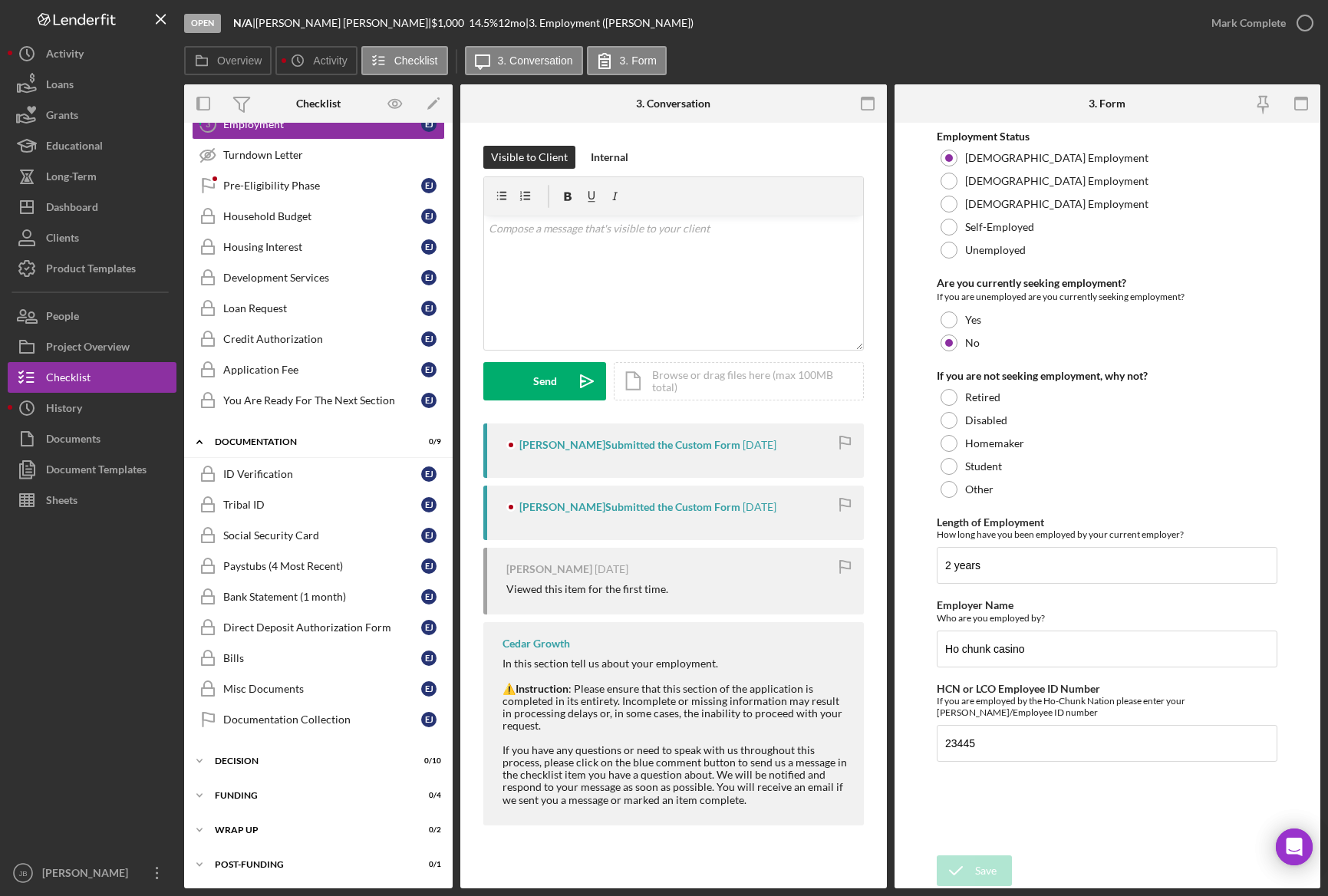
click at [124, 580] on div at bounding box center [92, 686] width 169 height 342
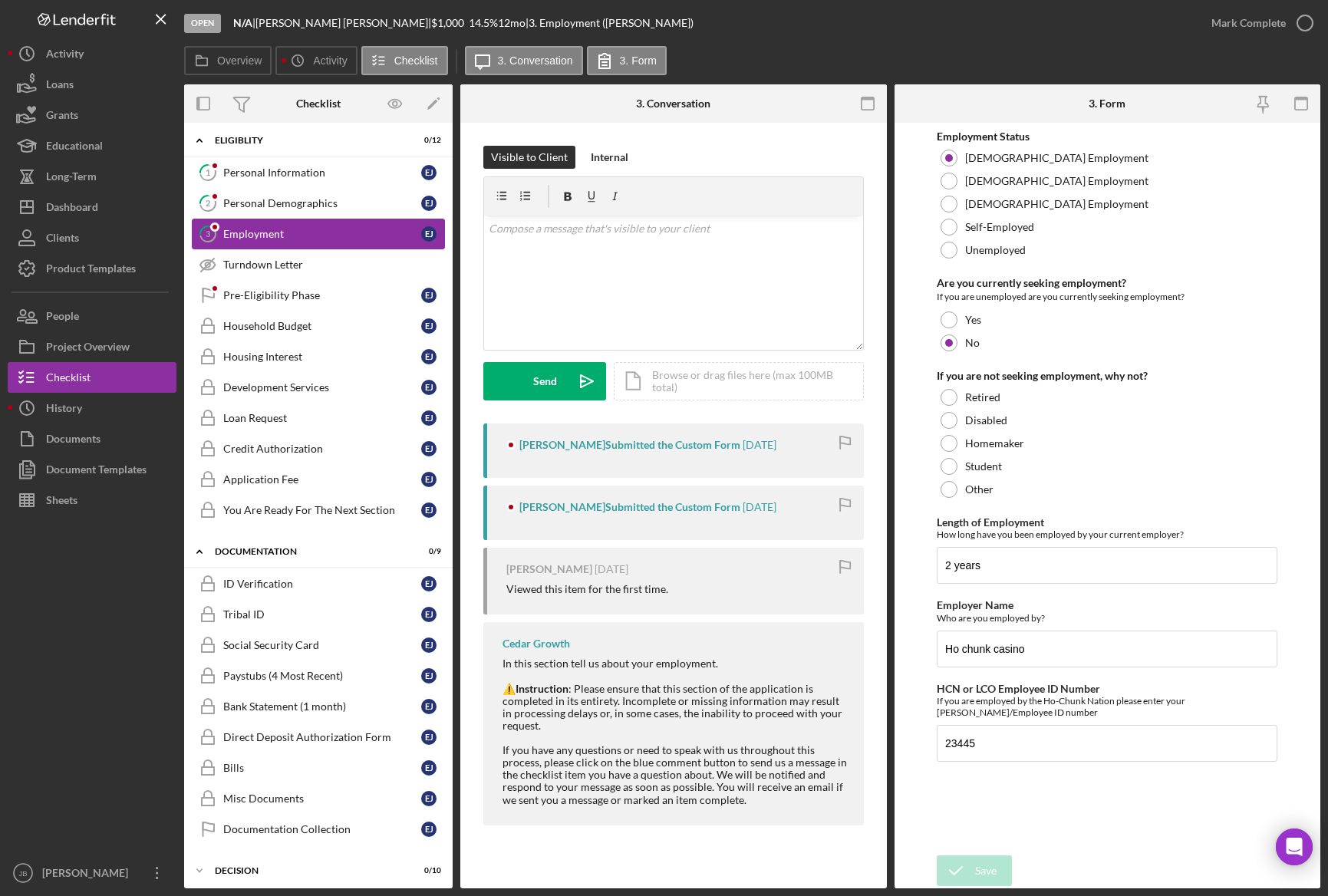
scroll to position [0, 0]
